Goal: Task Accomplishment & Management: Manage account settings

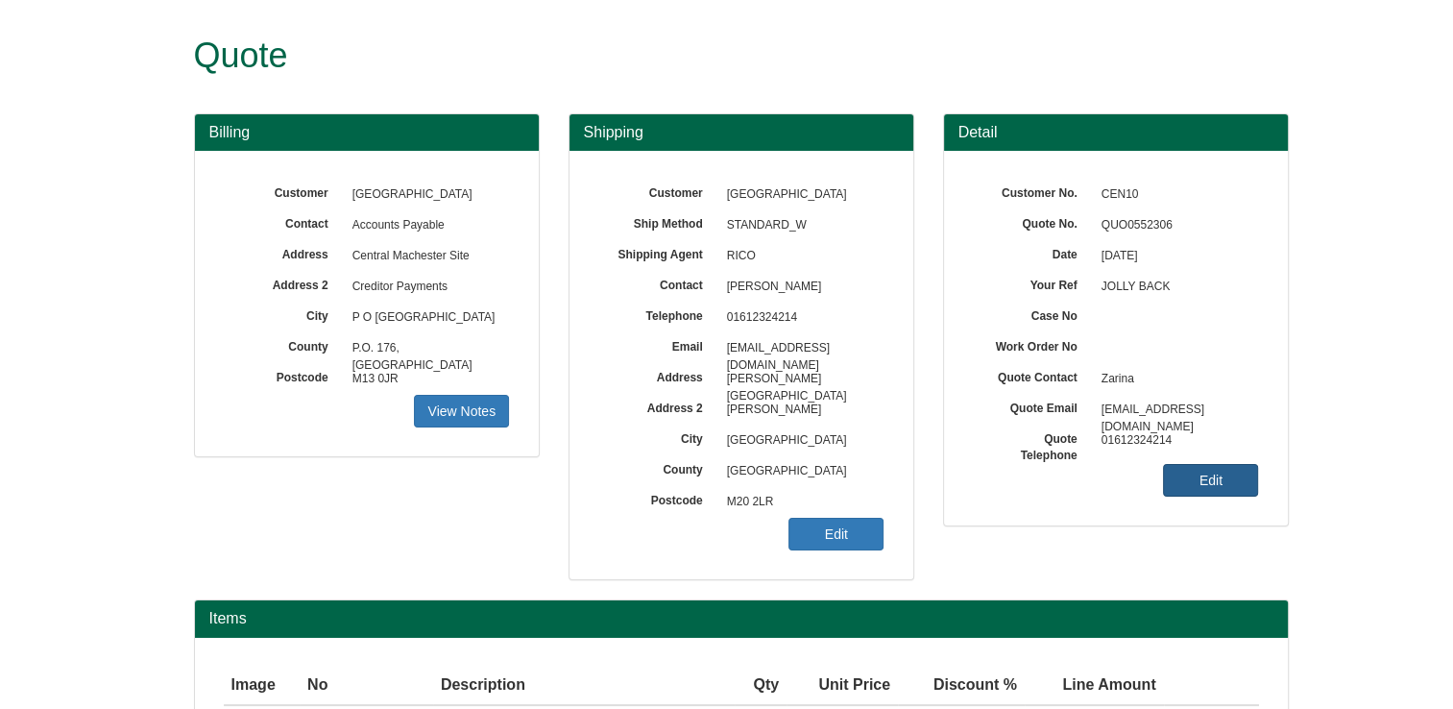
click at [1203, 471] on link "Edit" at bounding box center [1210, 480] width 95 height 33
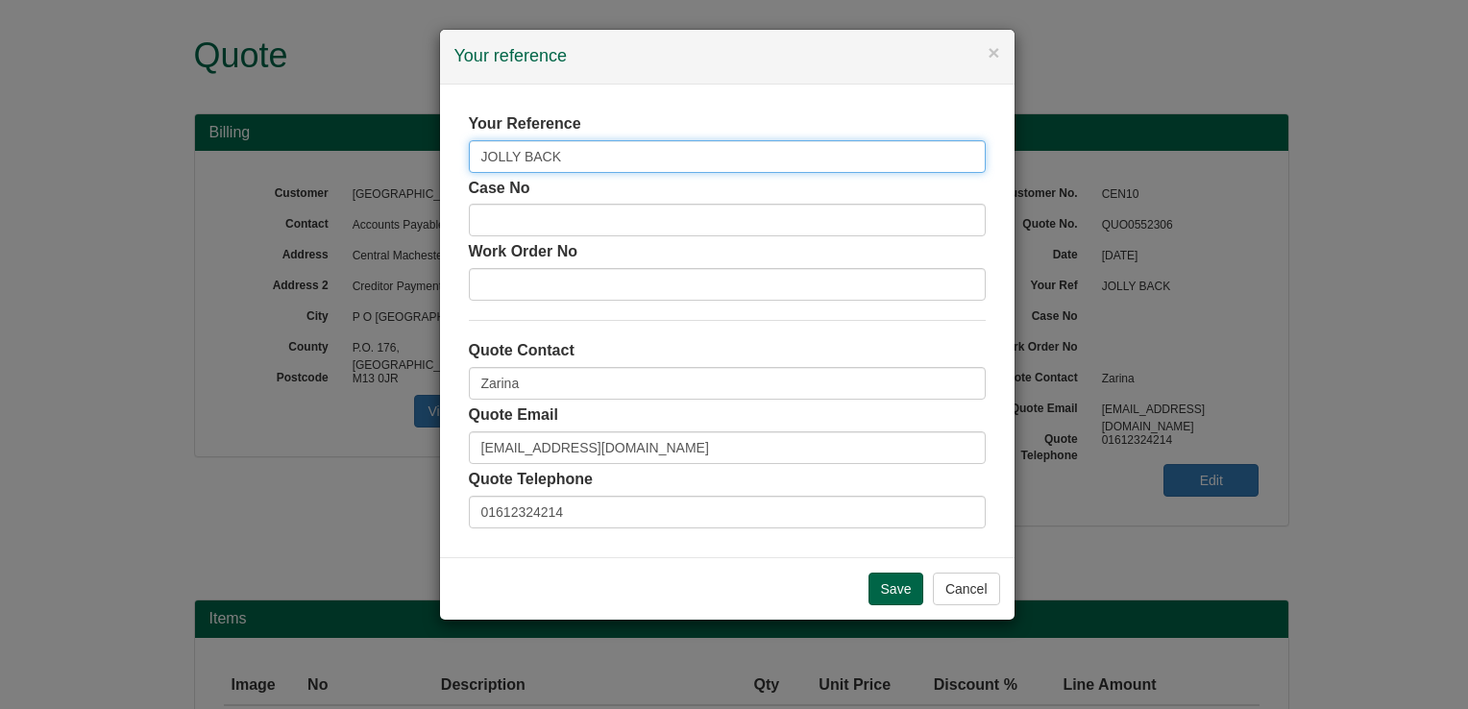
click at [692, 157] on input "JOLLY BACK" at bounding box center [727, 156] width 517 height 33
type input "JOLLY BACK - UPDATED"
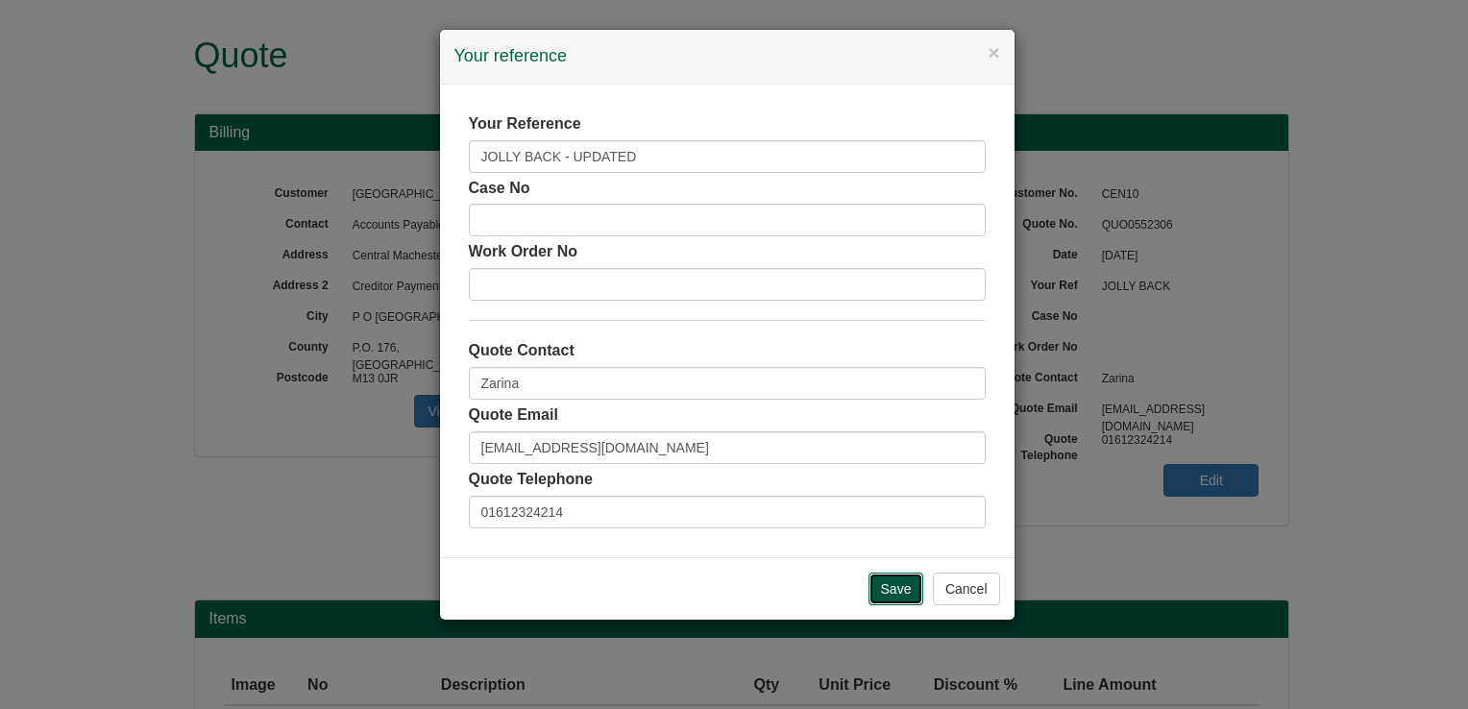
click at [890, 593] on input "Save" at bounding box center [896, 588] width 56 height 33
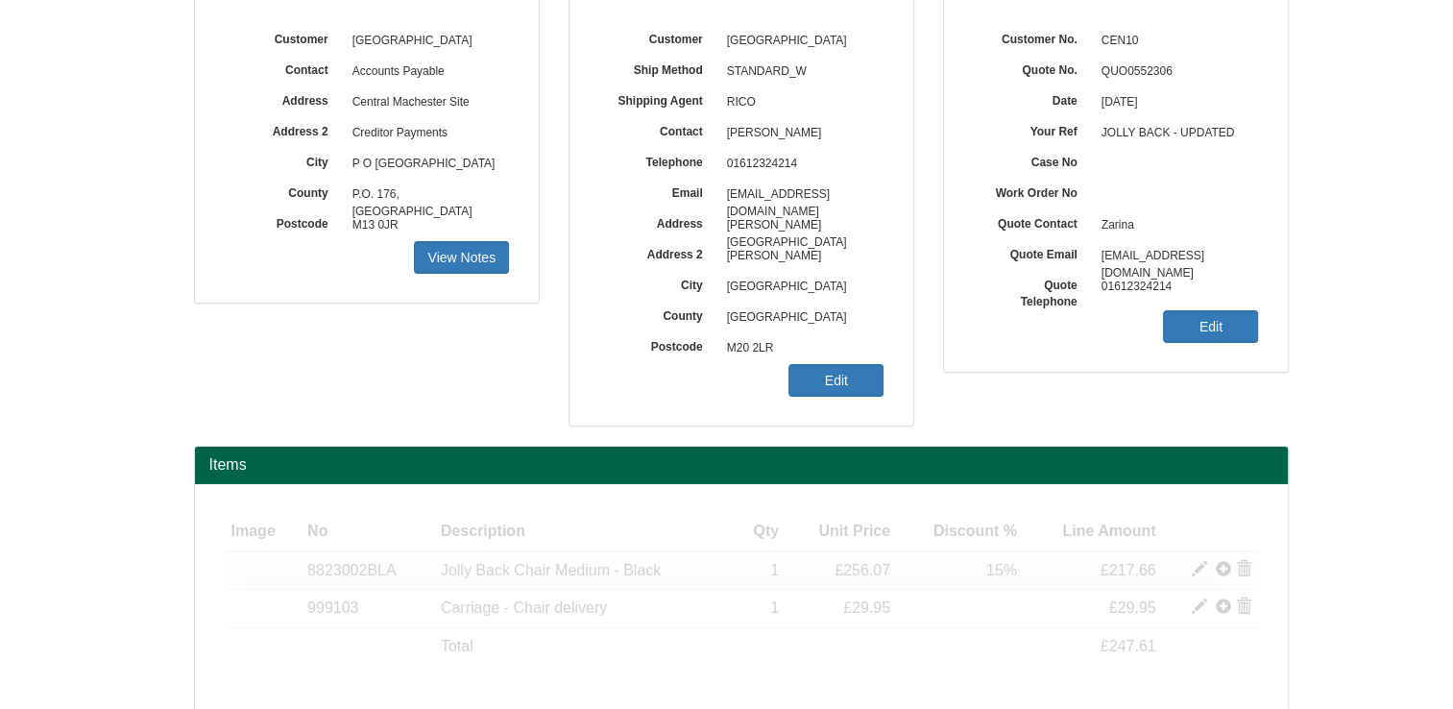
scroll to position [228, 0]
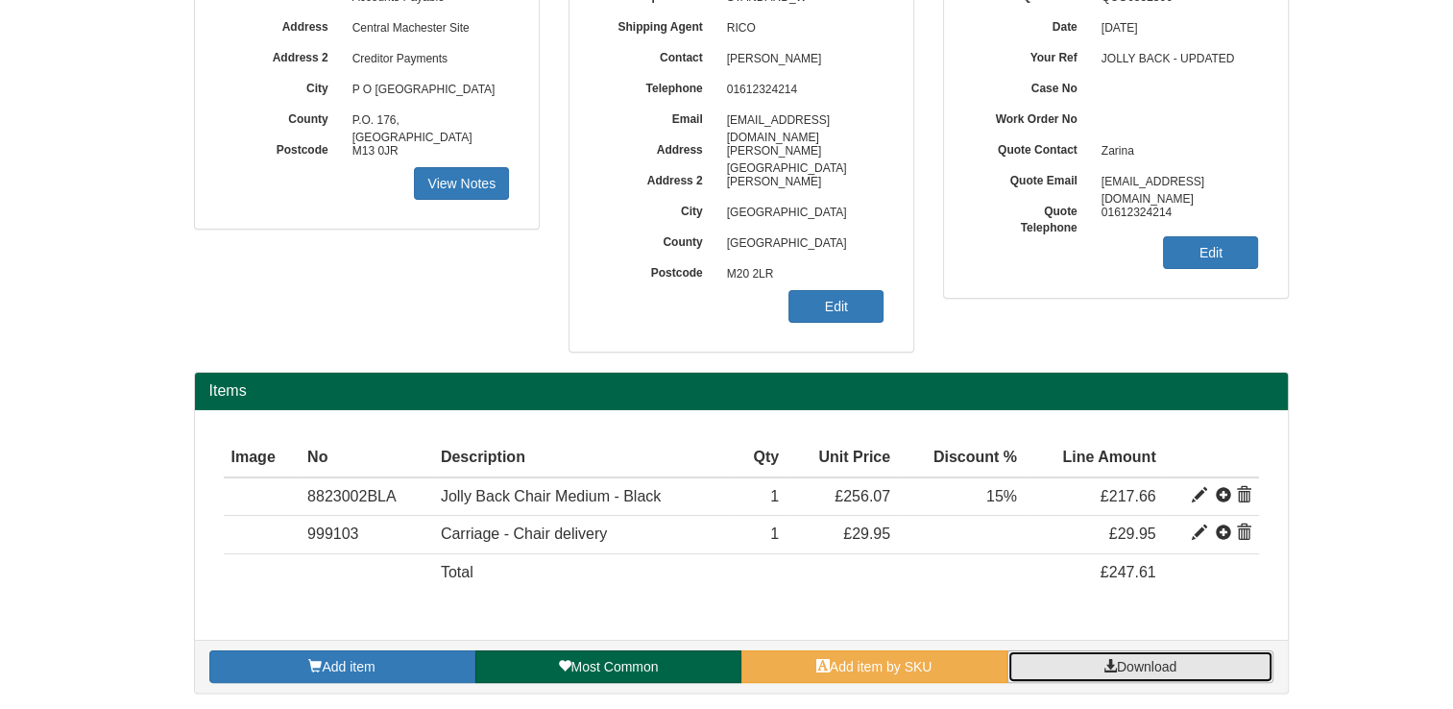
click at [1084, 668] on link "Download" at bounding box center [1141, 666] width 266 height 33
